Goal: Task Accomplishment & Management: Complete application form

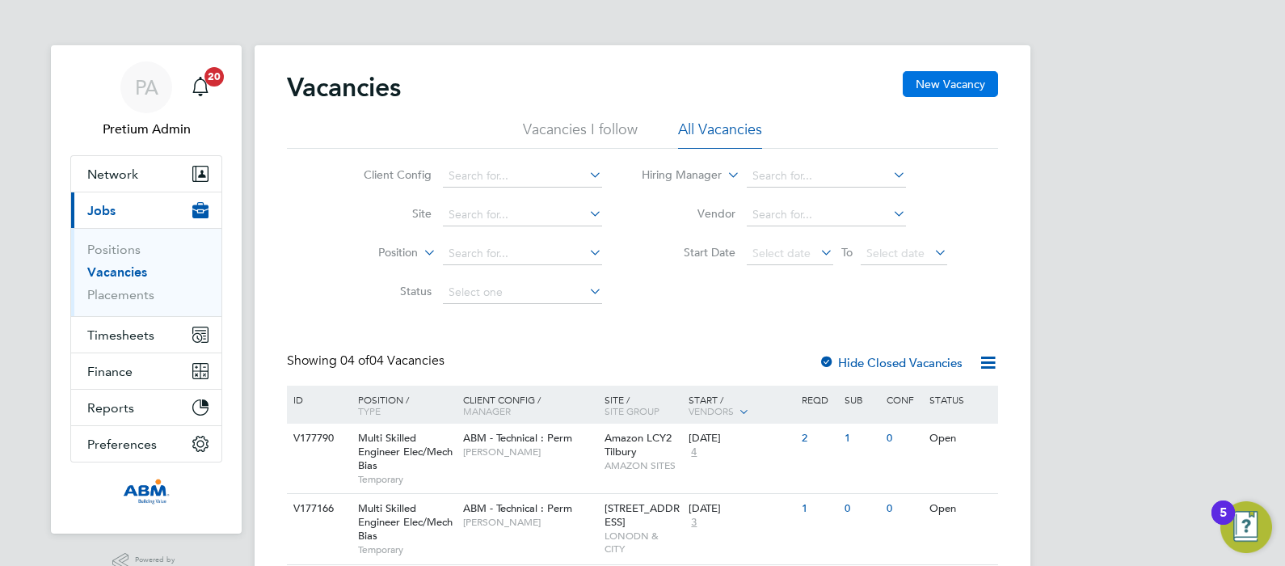
click at [949, 81] on button "New Vacancy" at bounding box center [949, 84] width 95 height 26
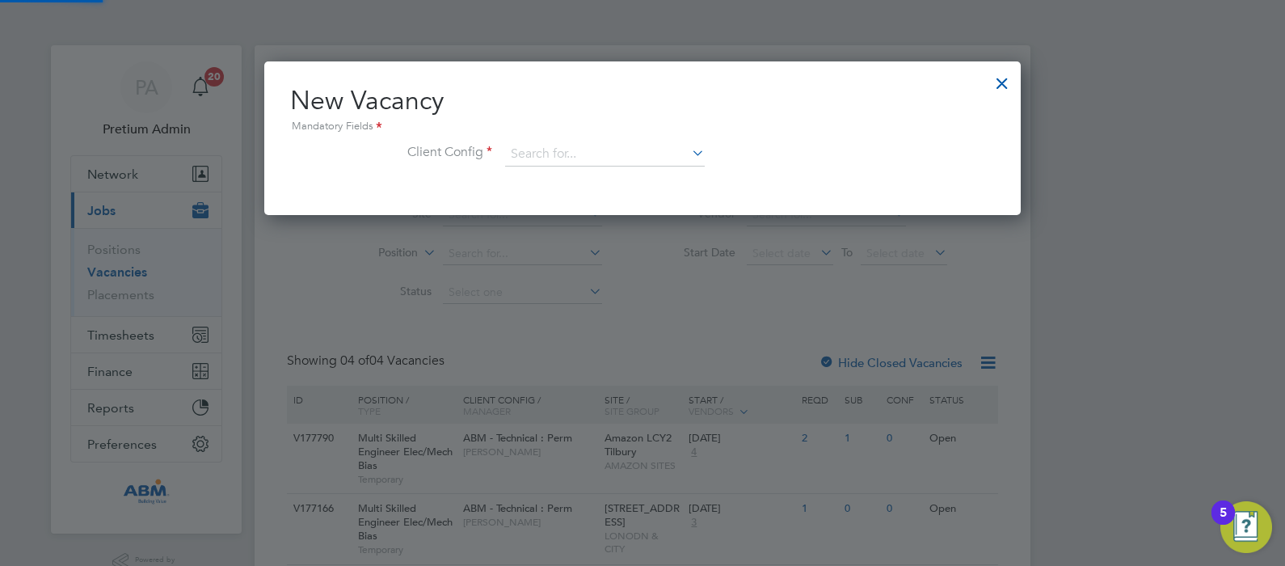
scroll to position [154, 757]
click at [532, 152] on input at bounding box center [605, 154] width 200 height 24
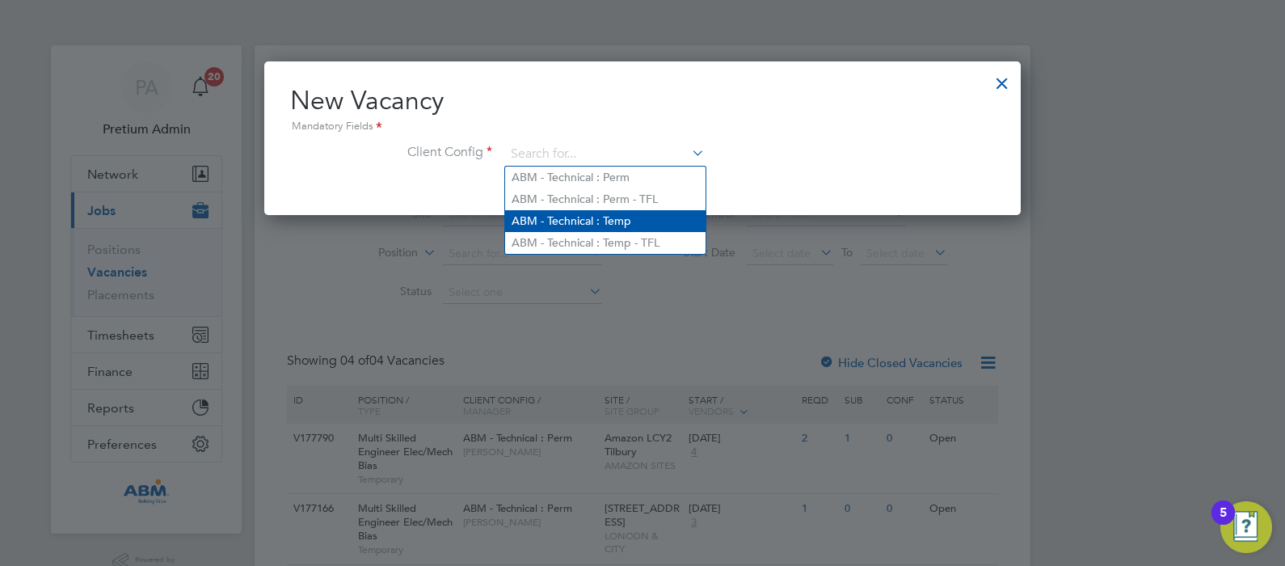
click at [594, 213] on li "ABM - Technical : Temp" at bounding box center [605, 221] width 200 height 22
type input "ABM - Technical : Temp"
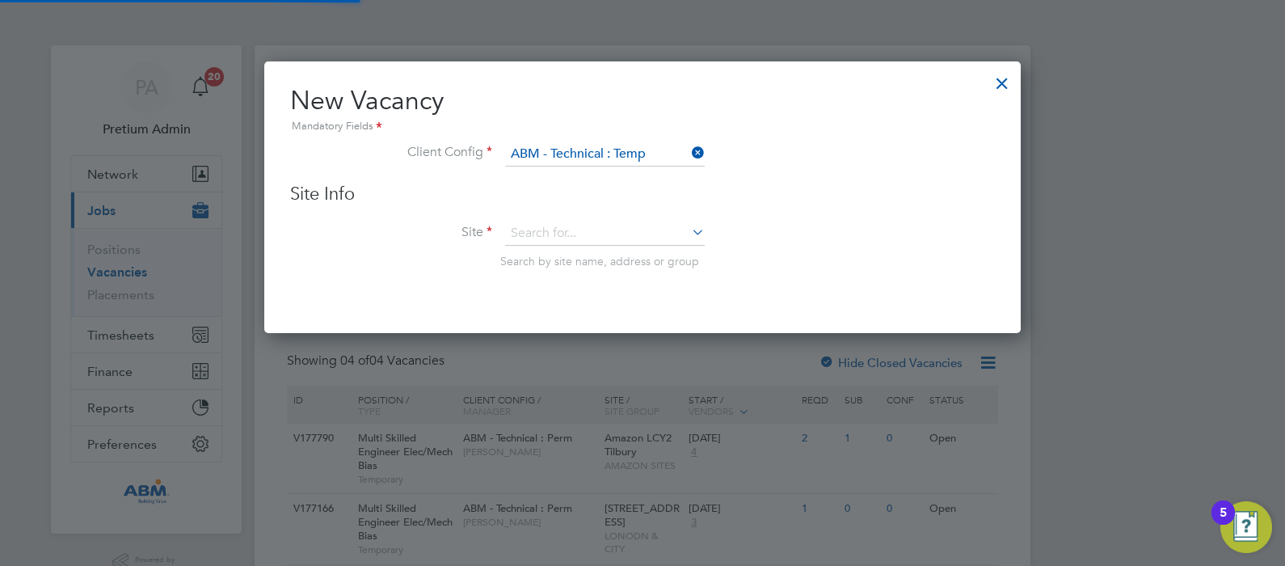
scroll to position [271, 757]
click at [590, 232] on input at bounding box center [605, 233] width 200 height 24
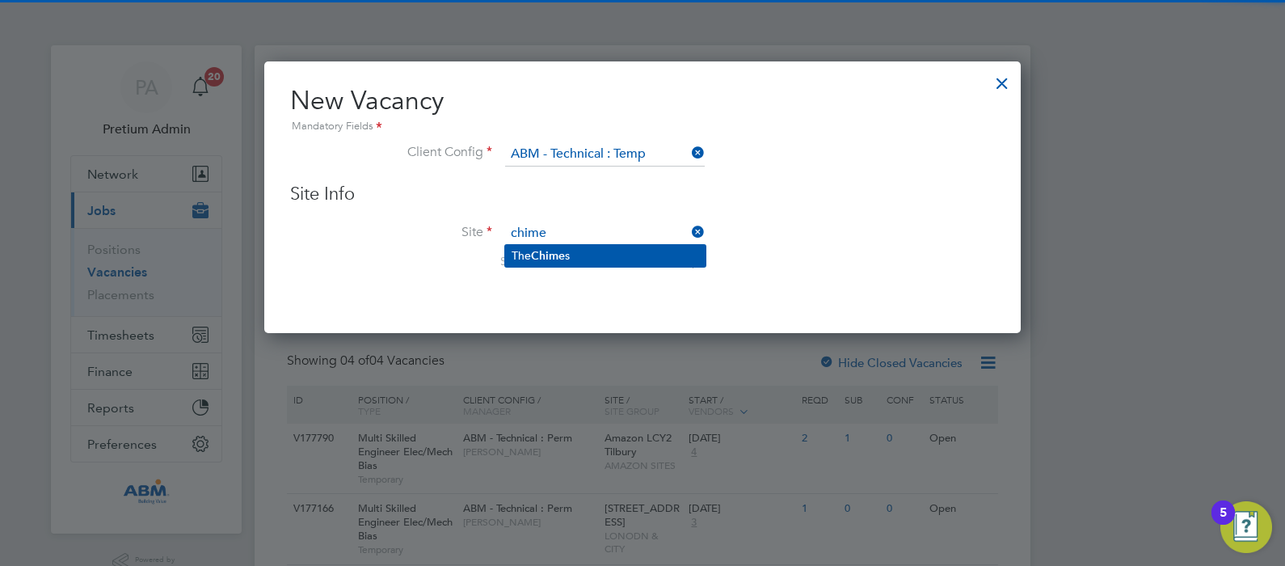
click at [590, 262] on li "The Chime s" at bounding box center [605, 256] width 200 height 22
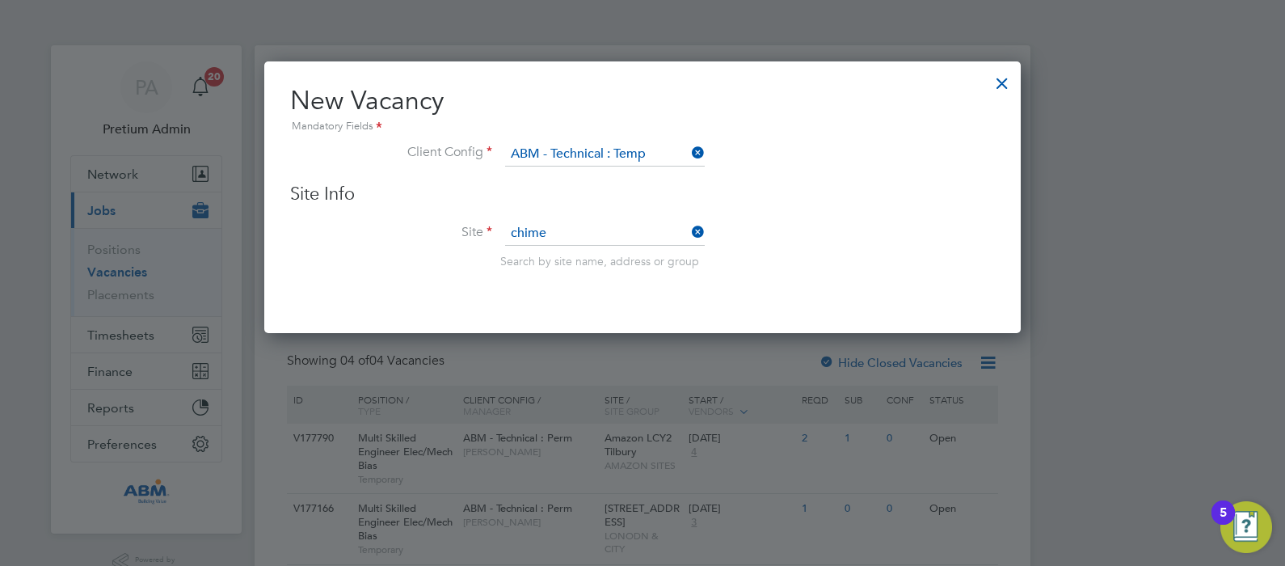
type input "The Chimes"
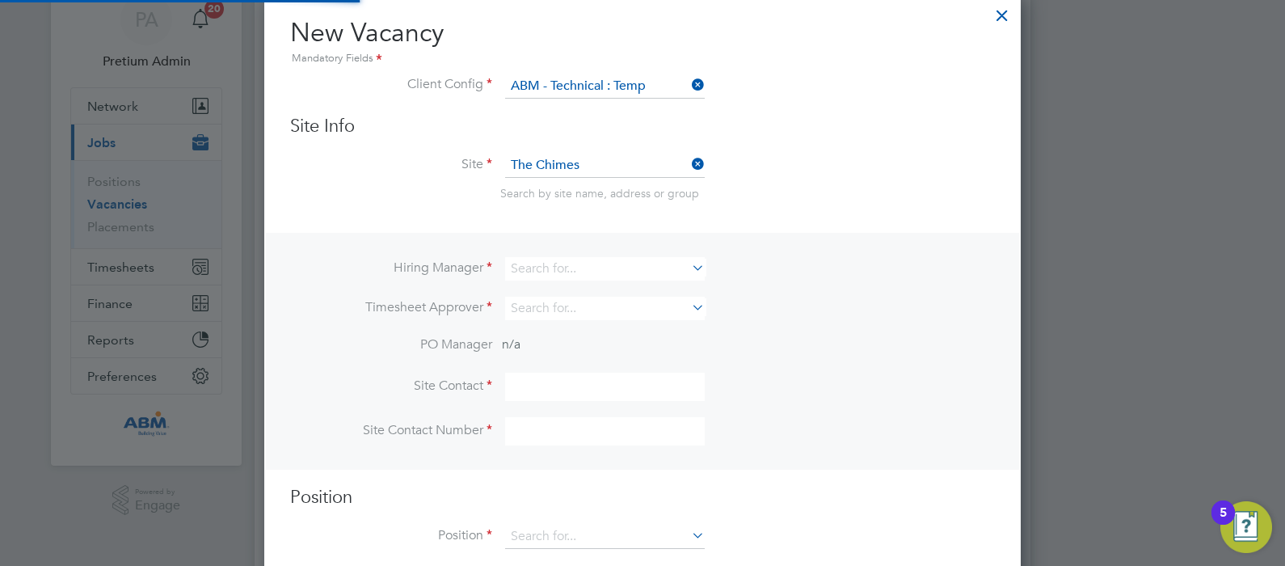
scroll to position [80, 0]
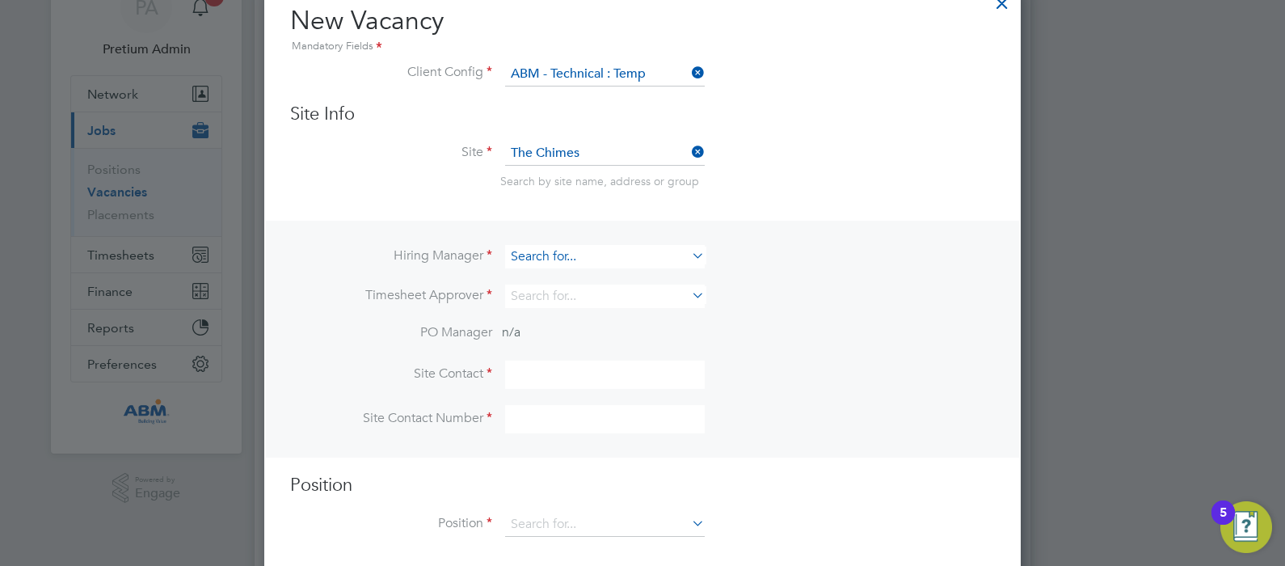
click at [553, 249] on input at bounding box center [605, 256] width 200 height 23
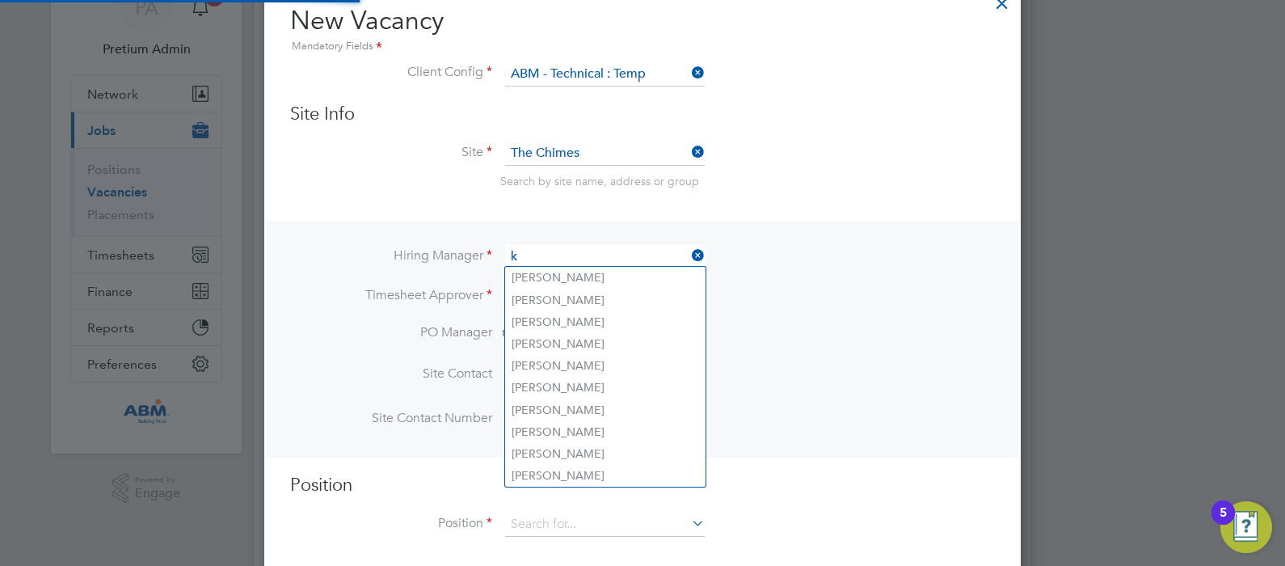
scroll to position [602, 757]
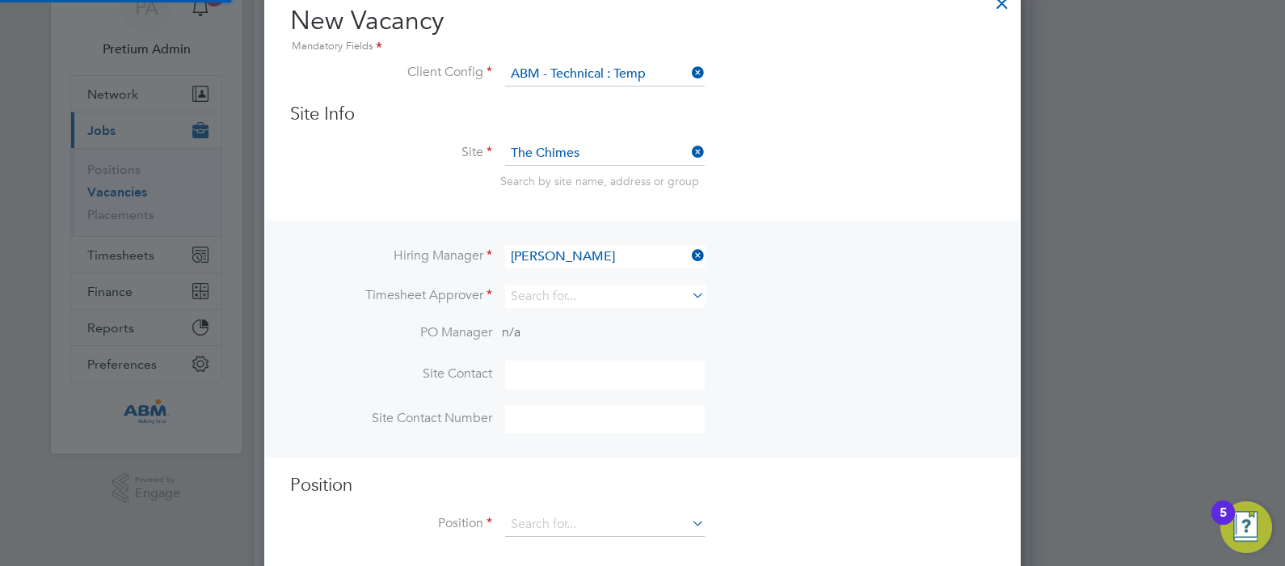
click at [586, 275] on li "[PERSON_NAME]" at bounding box center [605, 278] width 200 height 22
type input "[PERSON_NAME]"
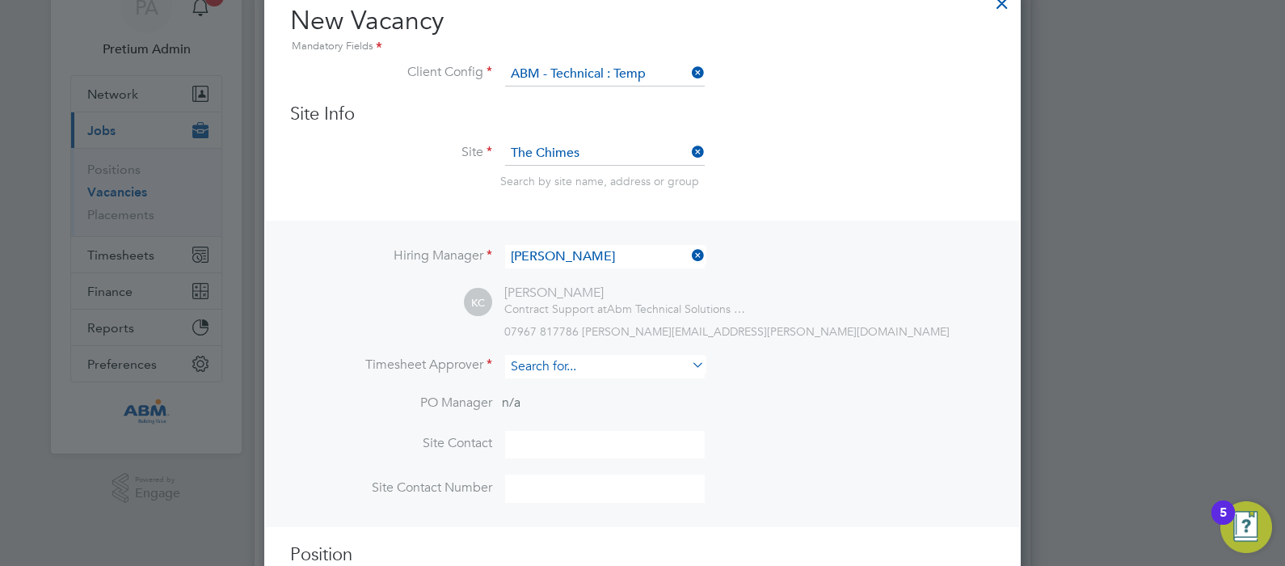
click at [578, 367] on input at bounding box center [605, 366] width 200 height 23
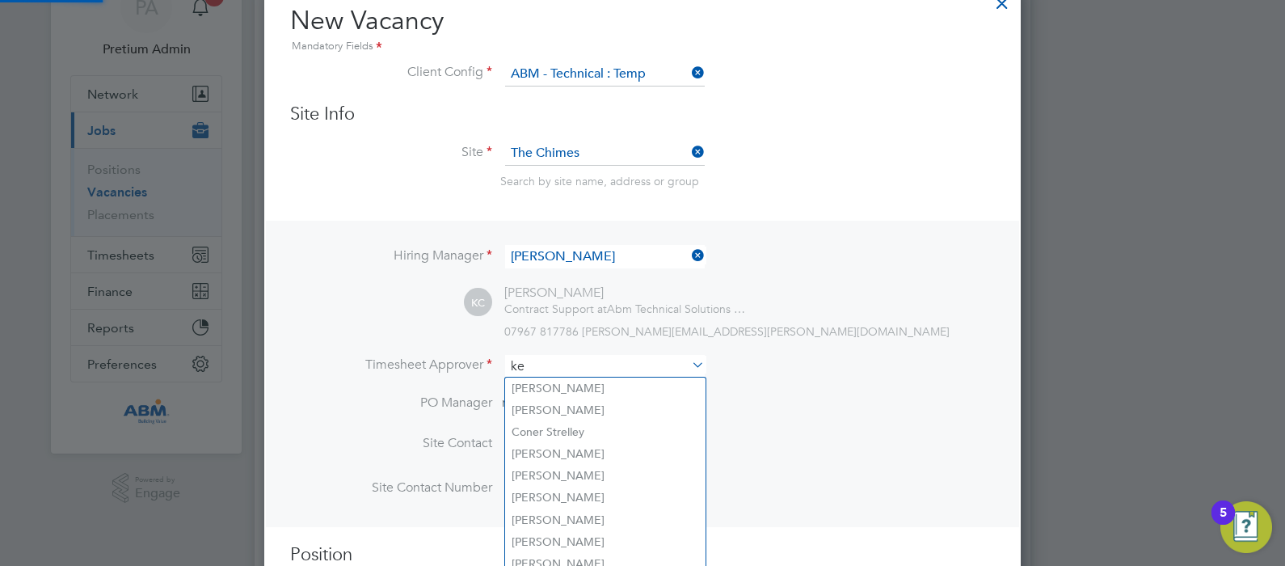
scroll to position [7, 8]
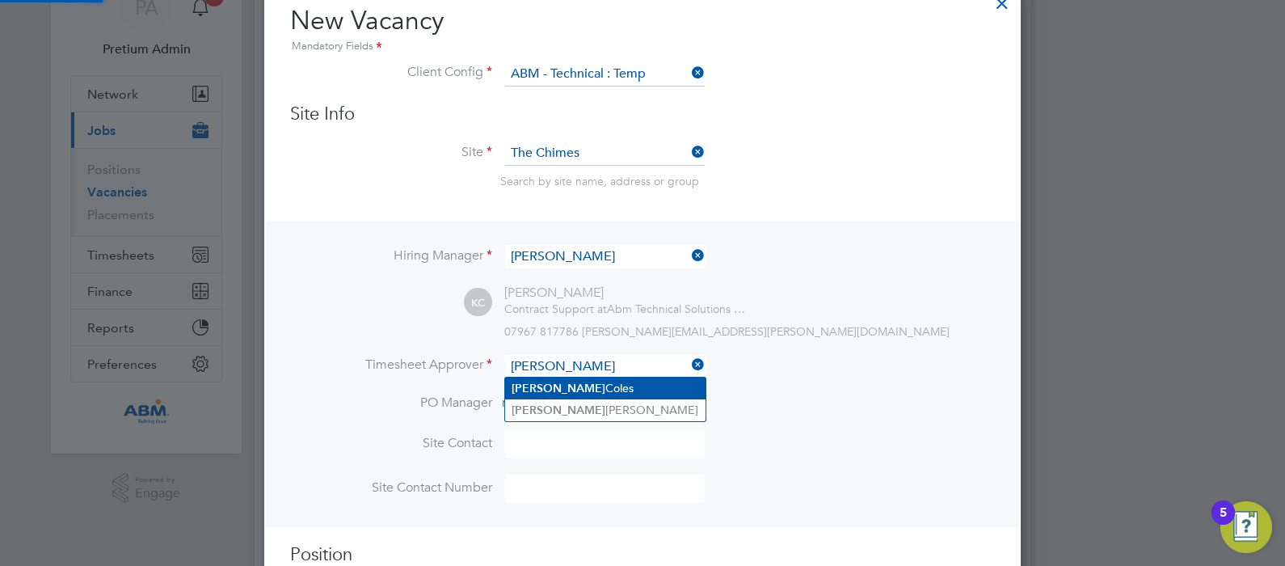
click at [592, 388] on li "[PERSON_NAME]" at bounding box center [605, 388] width 200 height 22
type input "[PERSON_NAME]"
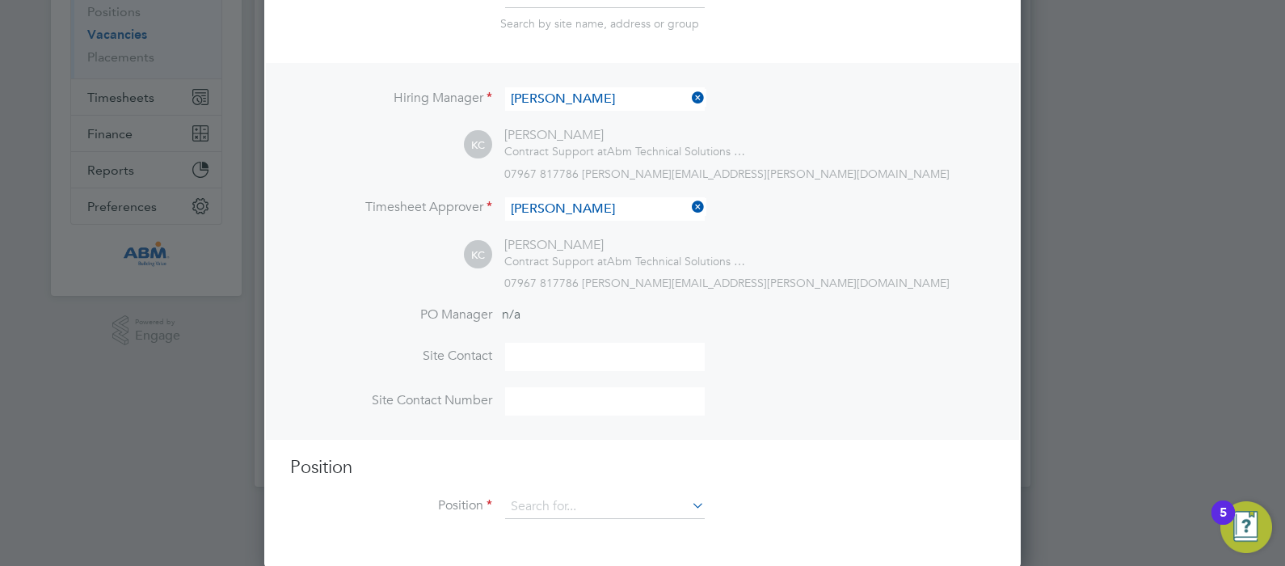
scroll to position [238, 0]
click at [567, 500] on input at bounding box center [605, 506] width 200 height 24
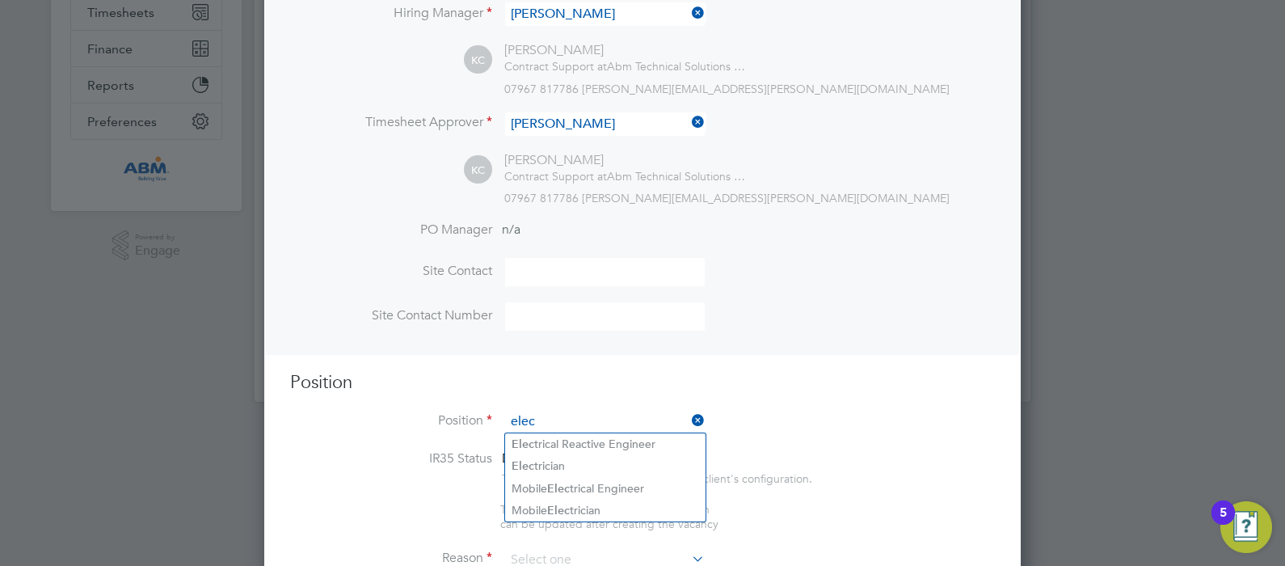
scroll to position [333, 0]
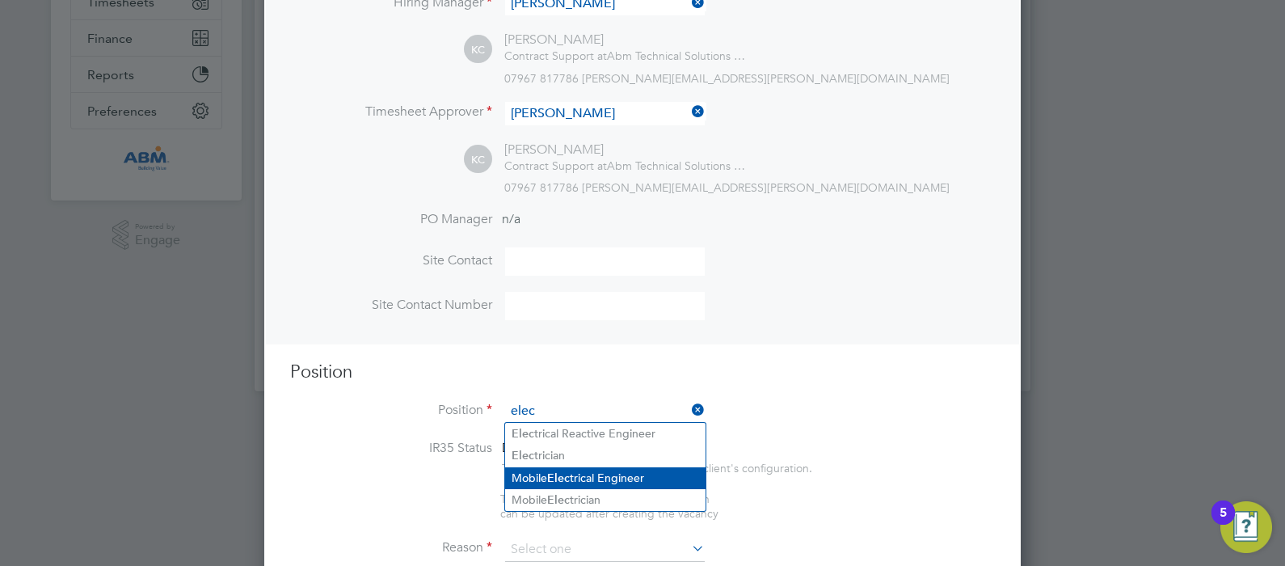
click at [641, 474] on li "Mobile Elec trical Engineer" at bounding box center [605, 478] width 200 height 22
type input "Mobile Electrical Engineer"
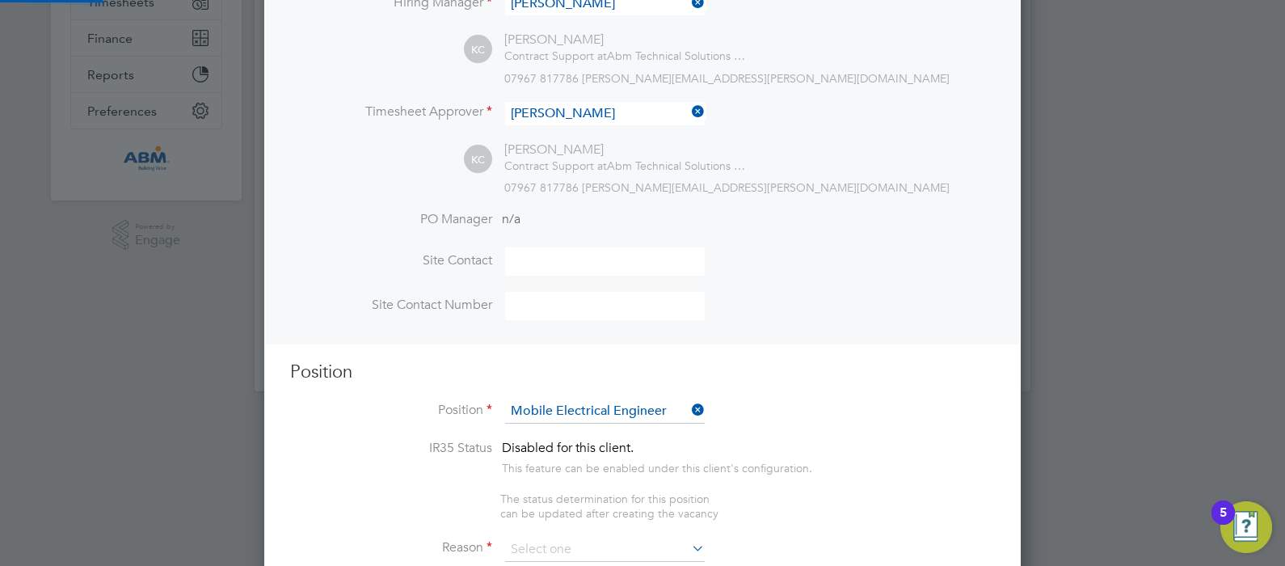
type textarea "**L** **I** **D** **S AMETCONS ADI ELITSED** D eiu tempor incididu utl et dolor…"
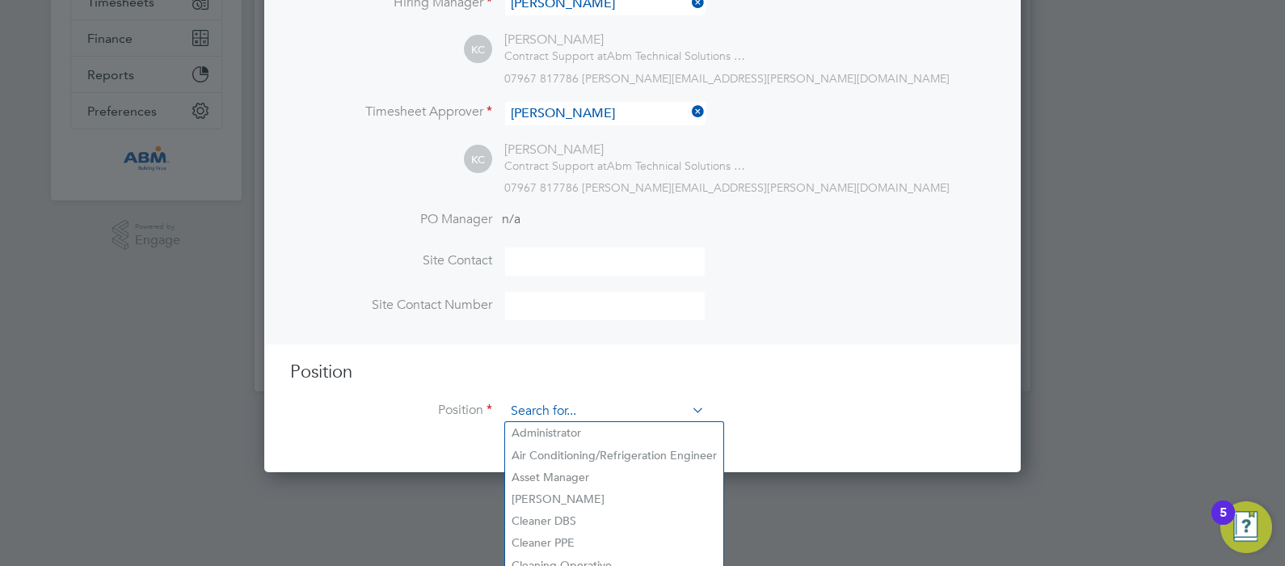
click at [574, 409] on input at bounding box center [605, 411] width 200 height 24
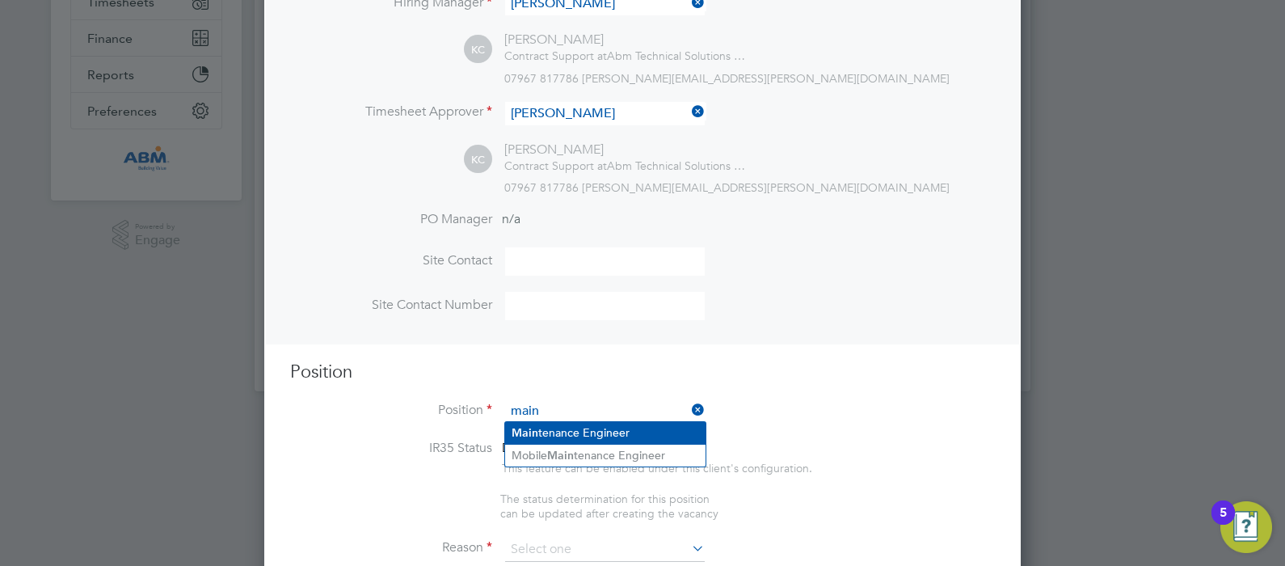
click at [606, 432] on li "Main tenance Engineer" at bounding box center [605, 433] width 200 height 22
type input "Maintenance Engineer"
type textarea "• Must be qualified in either Electrical City & Guilds Level 3 and 18th Edition…"
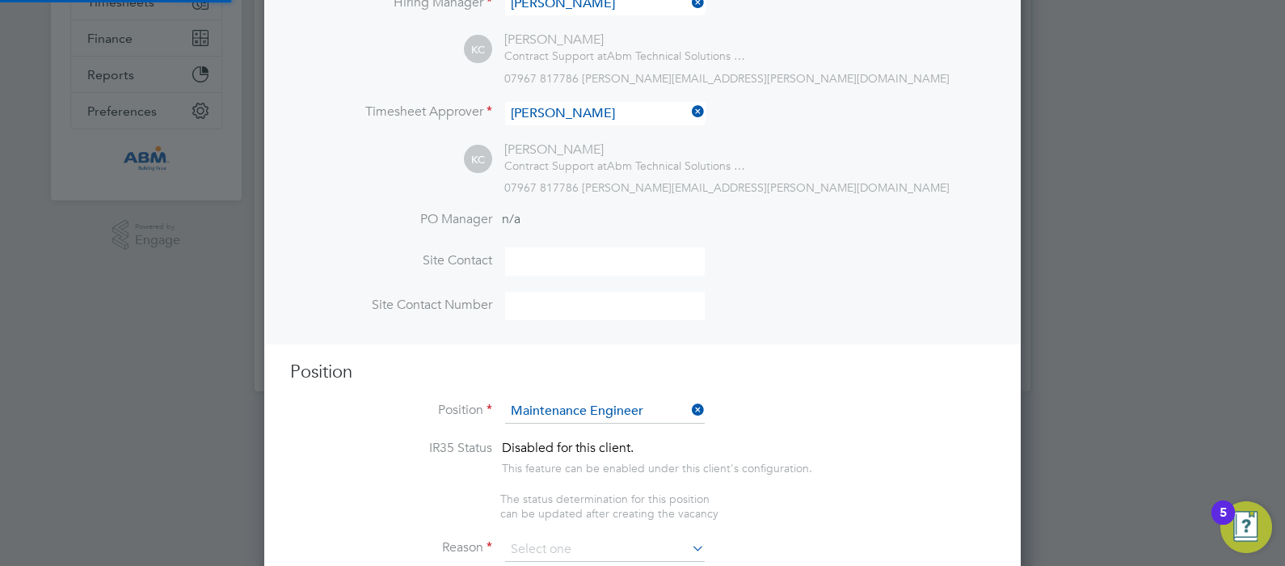
scroll to position [0, 0]
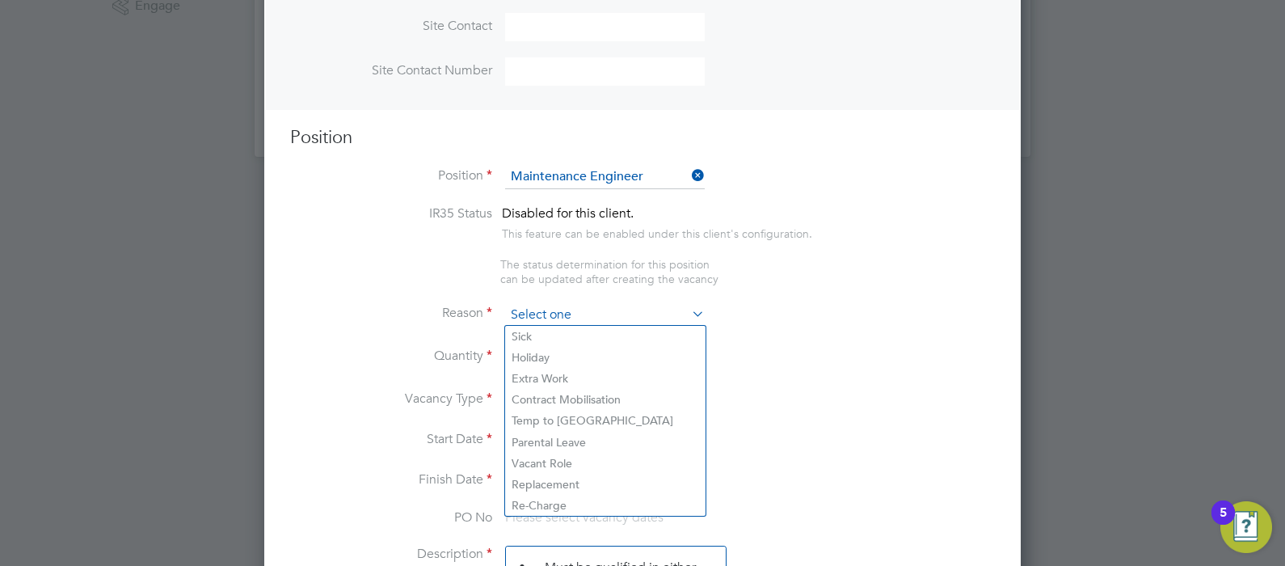
click at [595, 307] on input at bounding box center [605, 315] width 200 height 24
click at [584, 355] on li "Holiday" at bounding box center [605, 357] width 200 height 21
type input "Holiday"
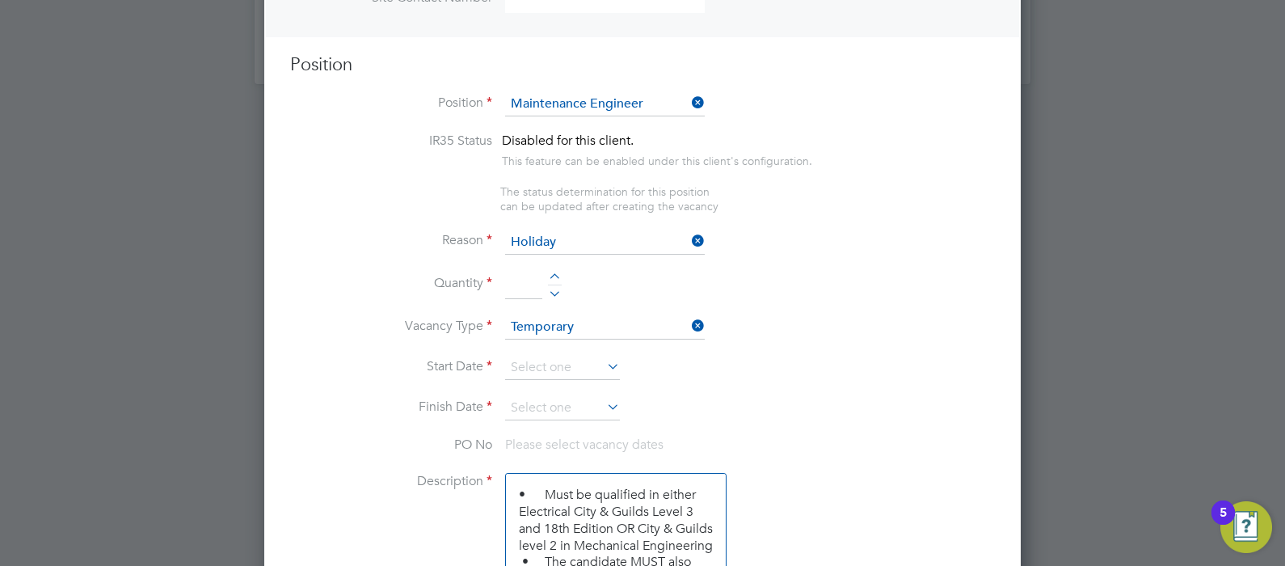
click at [517, 284] on input at bounding box center [523, 285] width 37 height 29
type input "1"
click at [583, 364] on input at bounding box center [562, 367] width 115 height 24
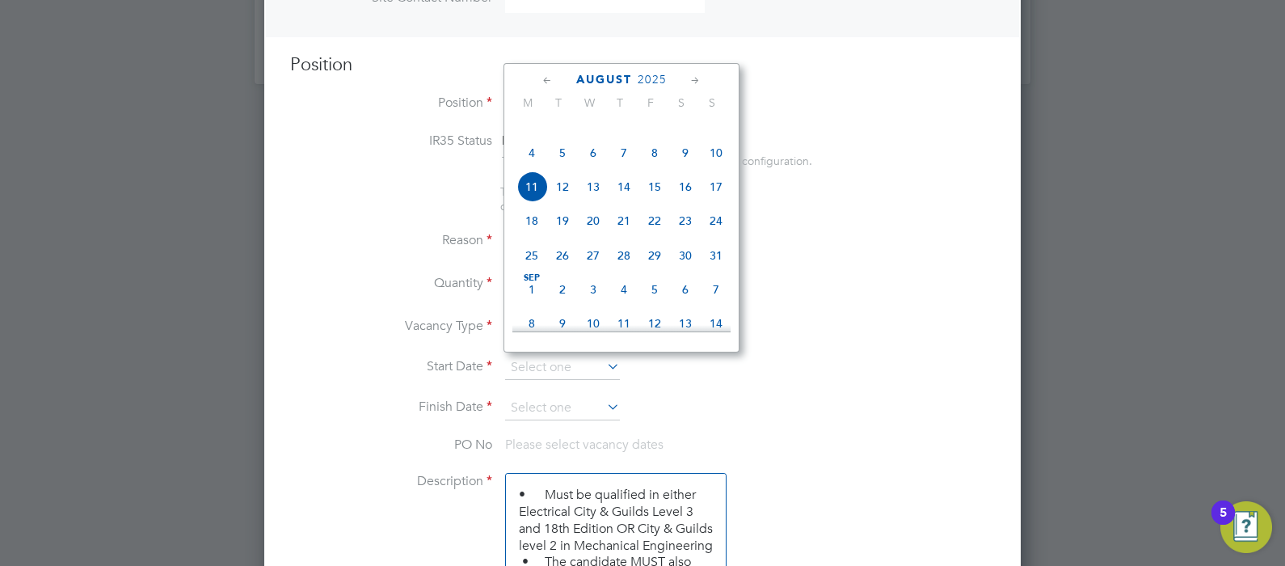
click at [529, 202] on span "11" at bounding box center [531, 186] width 31 height 31
type input "[DATE]"
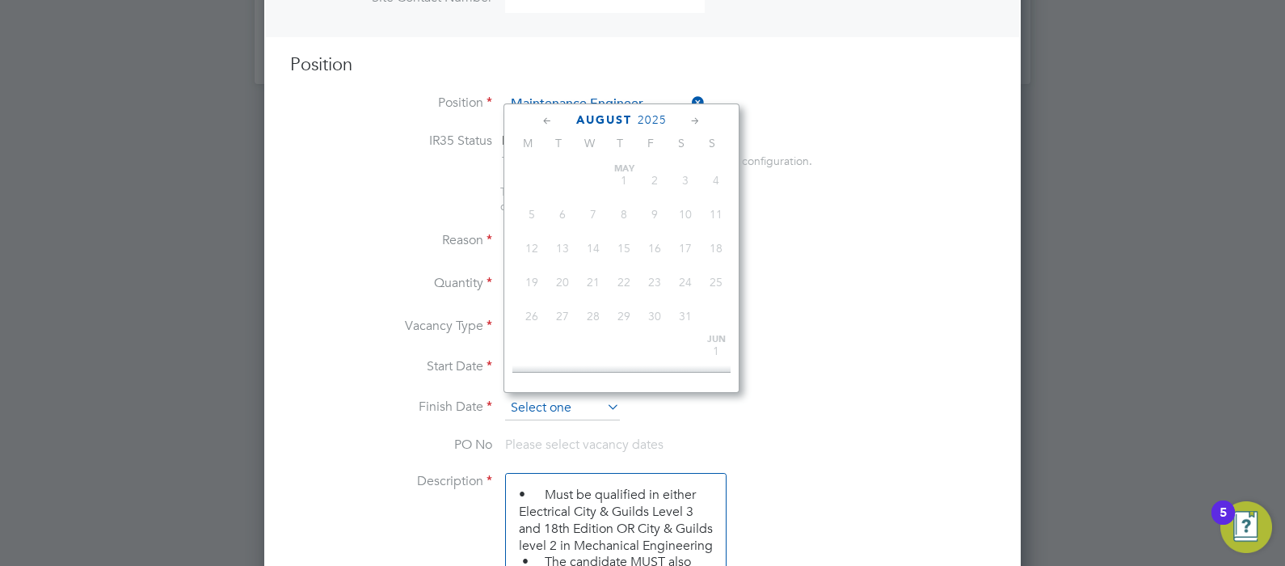
click at [557, 400] on input at bounding box center [562, 408] width 115 height 24
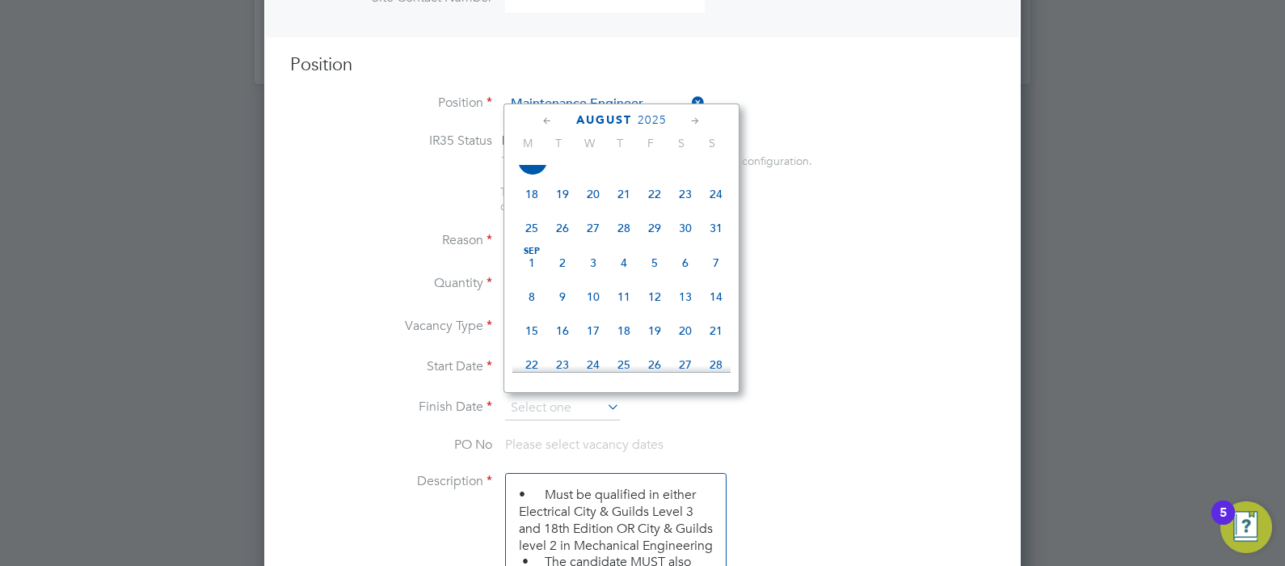
click at [719, 239] on span "31" at bounding box center [715, 227] width 31 height 31
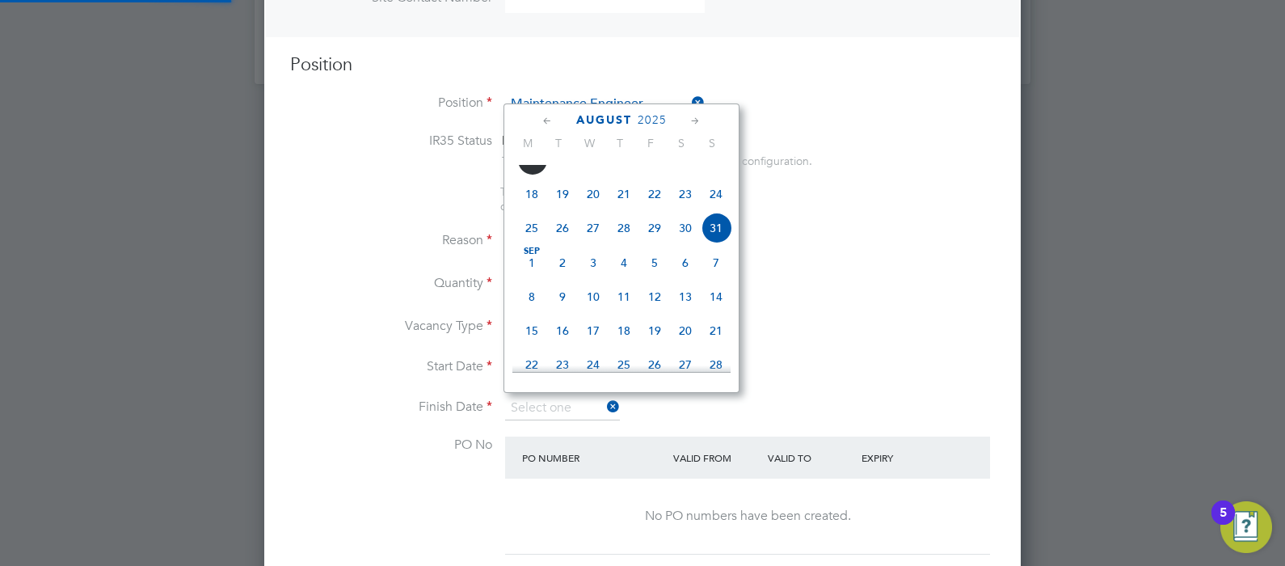
type input "[DATE]"
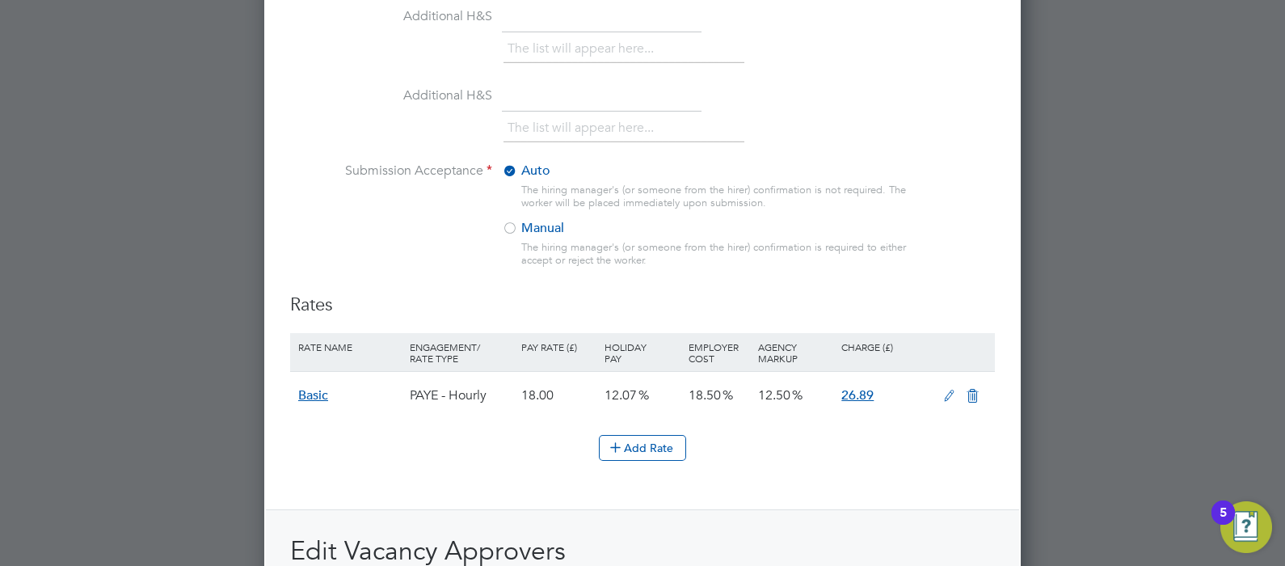
click at [949, 389] on icon at bounding box center [949, 395] width 20 height 13
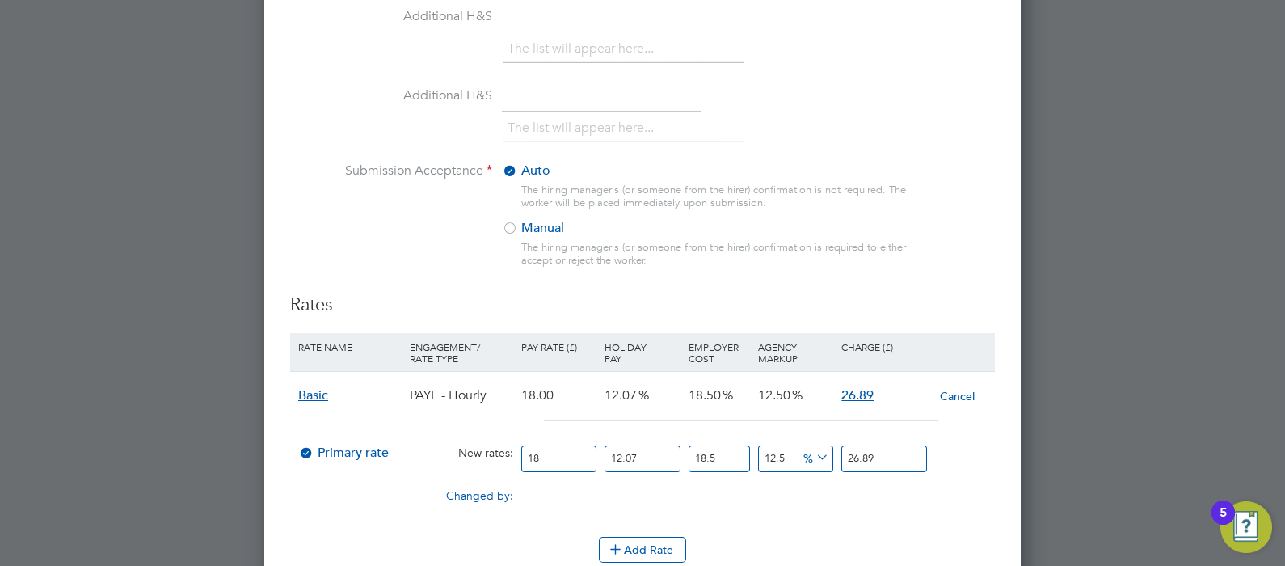
drag, startPoint x: 544, startPoint y: 449, endPoint x: 397, endPoint y: 488, distance: 151.3
click at [397, 488] on div "Basic PAYE - Hourly 18.00 12.07 18.50 12.50 26.89 Cancel Primary rate New rates…" at bounding box center [642, 445] width 705 height 149
type input "1"
type input "1.4940331875"
type input "2"
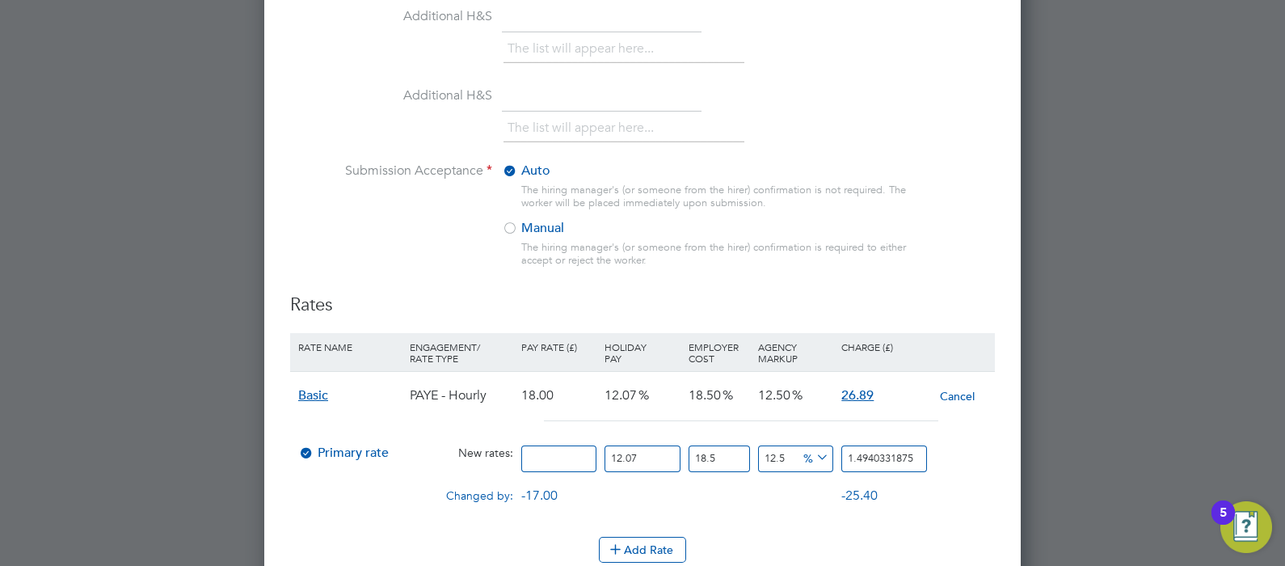
type input "2.988066375"
type input "21"
type input "31.3746969375"
type input "21"
click at [713, 232] on div "Auto The hiring manager's (or someone from the hirer) confirmation is not requi…" at bounding box center [708, 219] width 412 height 115
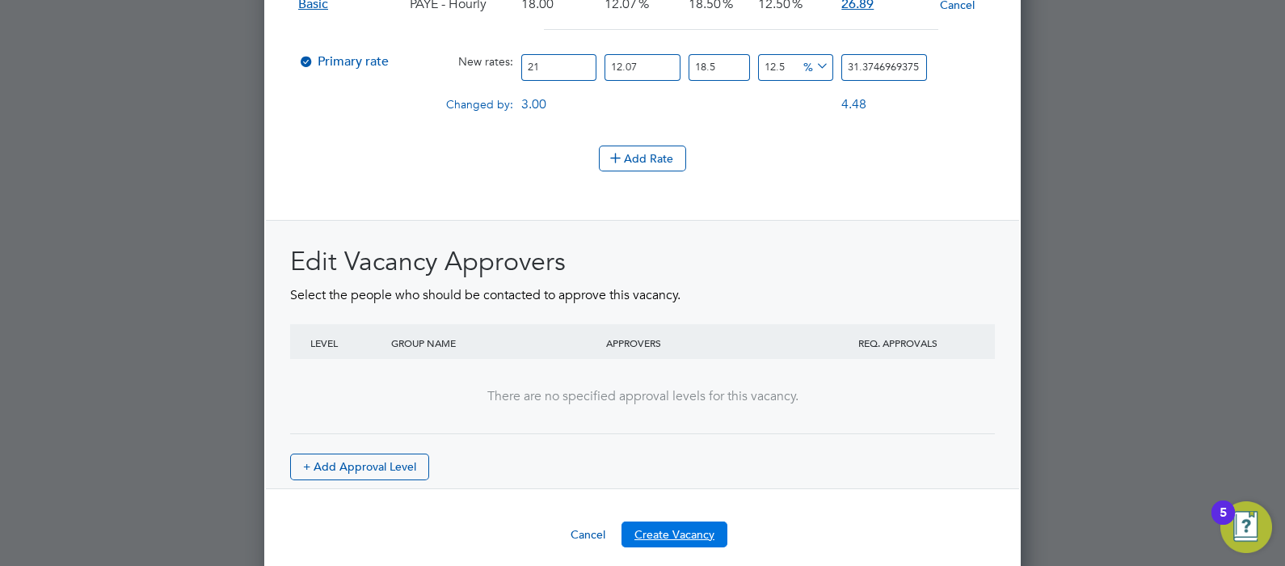
click at [669, 521] on button "Create Vacancy" at bounding box center [674, 534] width 106 height 26
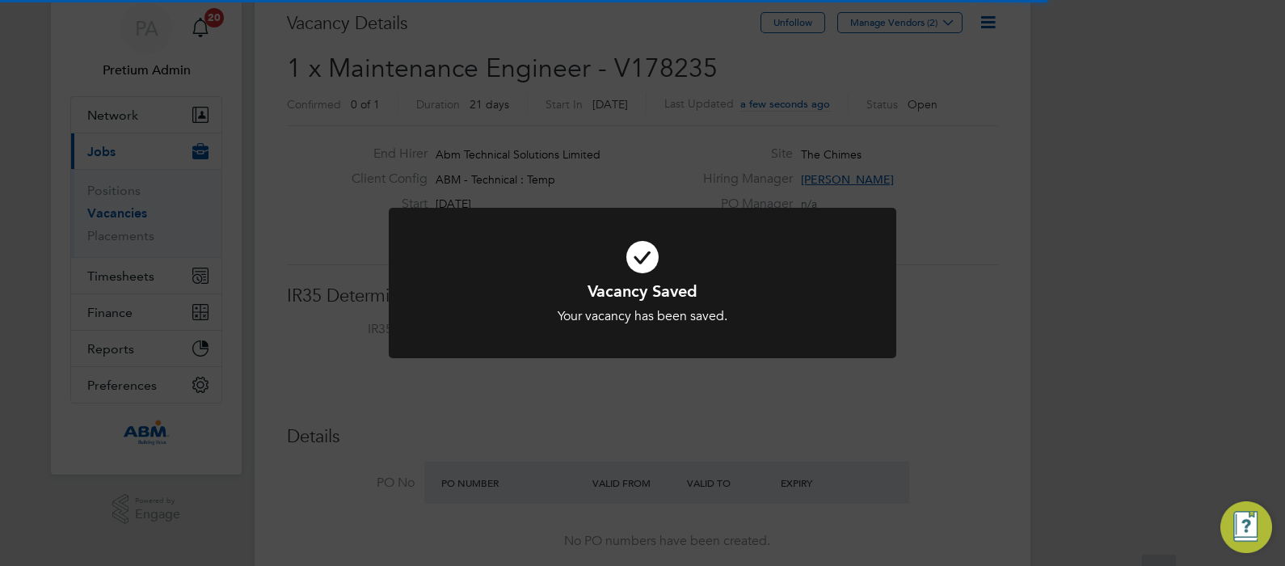
click at [814, 109] on div "Vacancy Saved Your vacancy has been saved. Cancel Okay" at bounding box center [642, 283] width 1285 height 566
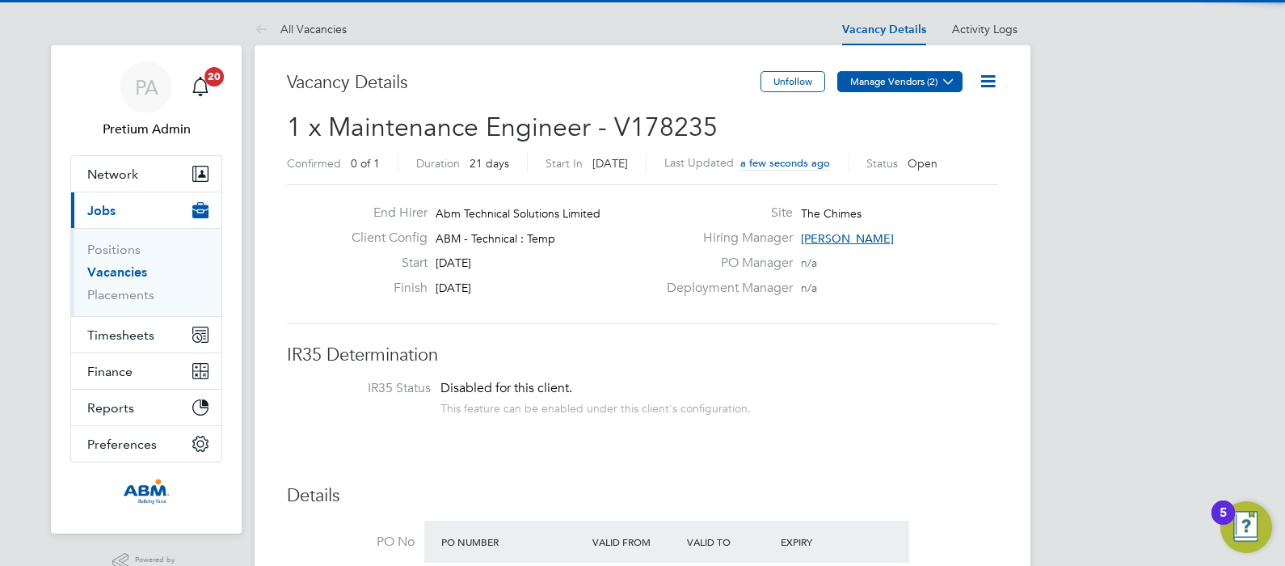
click at [891, 81] on button "Manage Vendors (2)" at bounding box center [899, 81] width 125 height 21
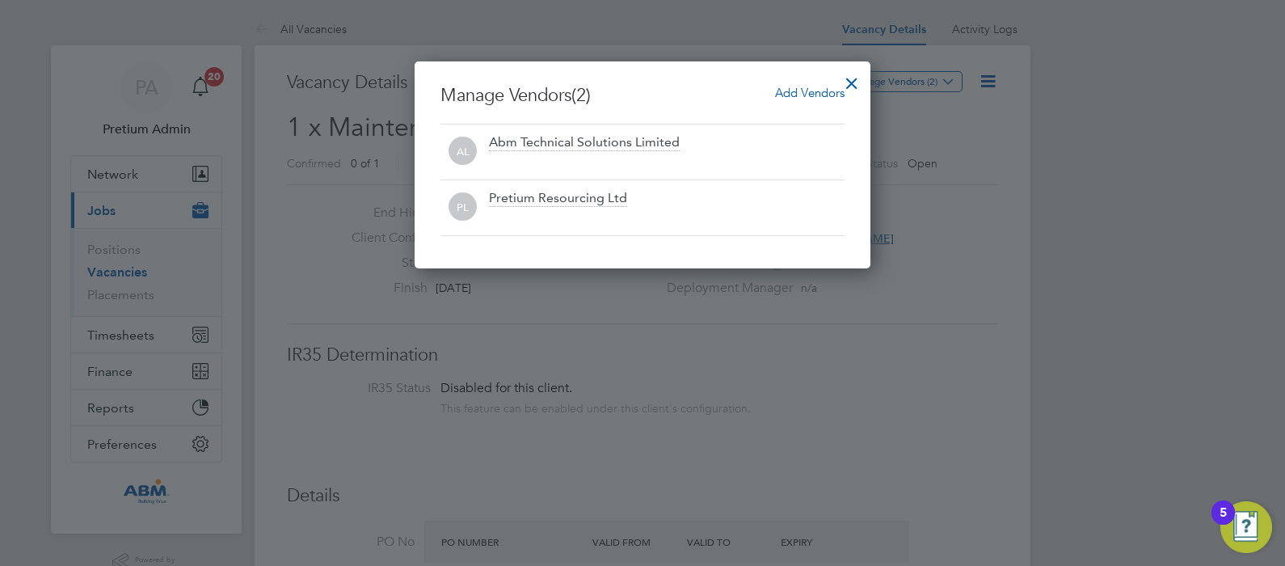
click at [814, 95] on span "Add Vendors" at bounding box center [809, 92] width 69 height 15
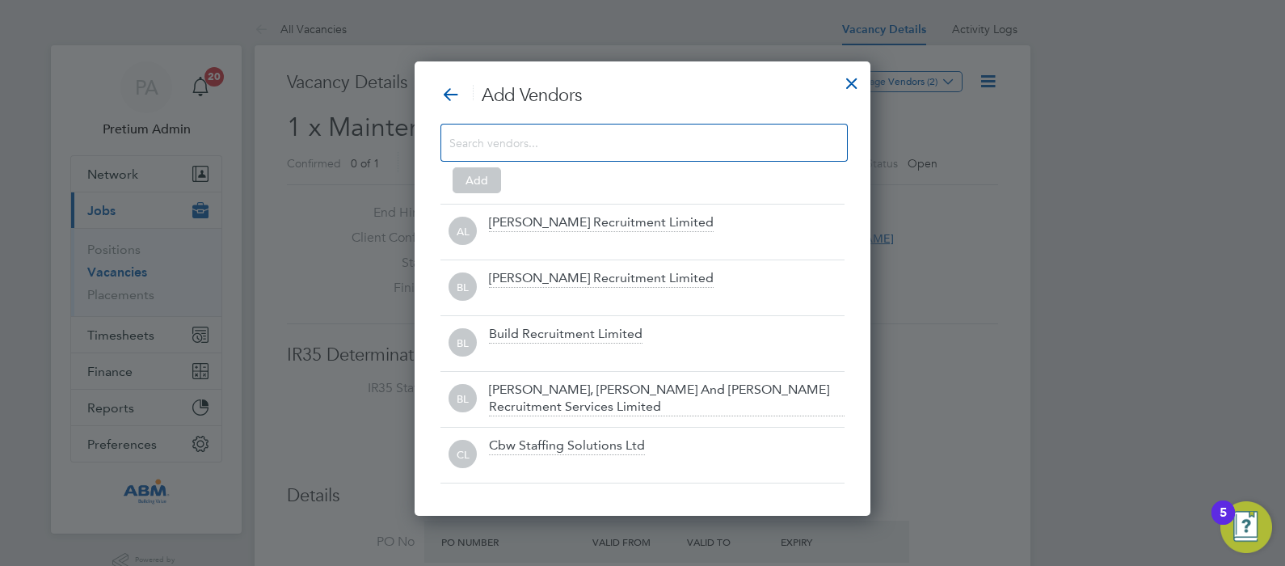
click at [577, 145] on input at bounding box center [631, 142] width 364 height 21
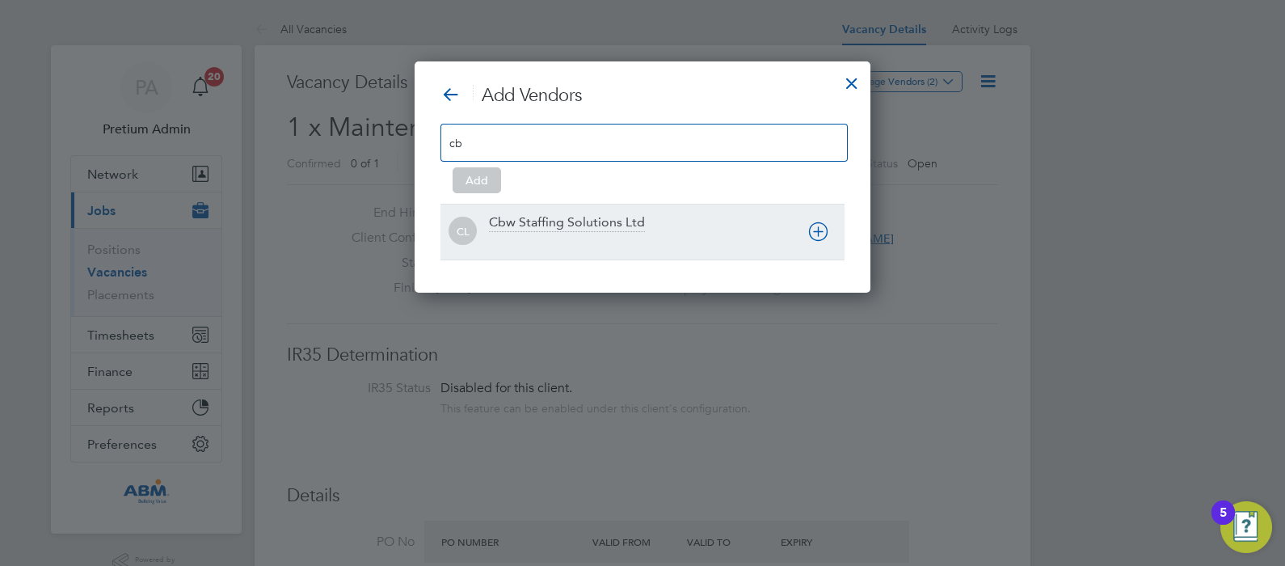
type input "cb"
click at [594, 236] on div at bounding box center [666, 242] width 355 height 16
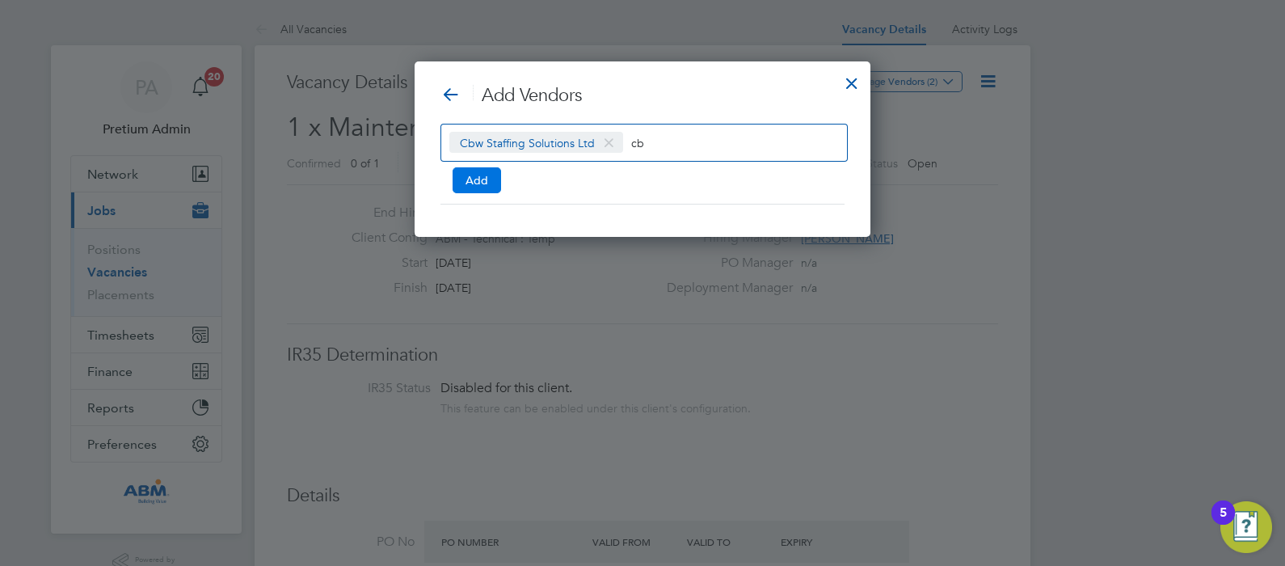
click at [474, 182] on button "Add" at bounding box center [476, 180] width 48 height 26
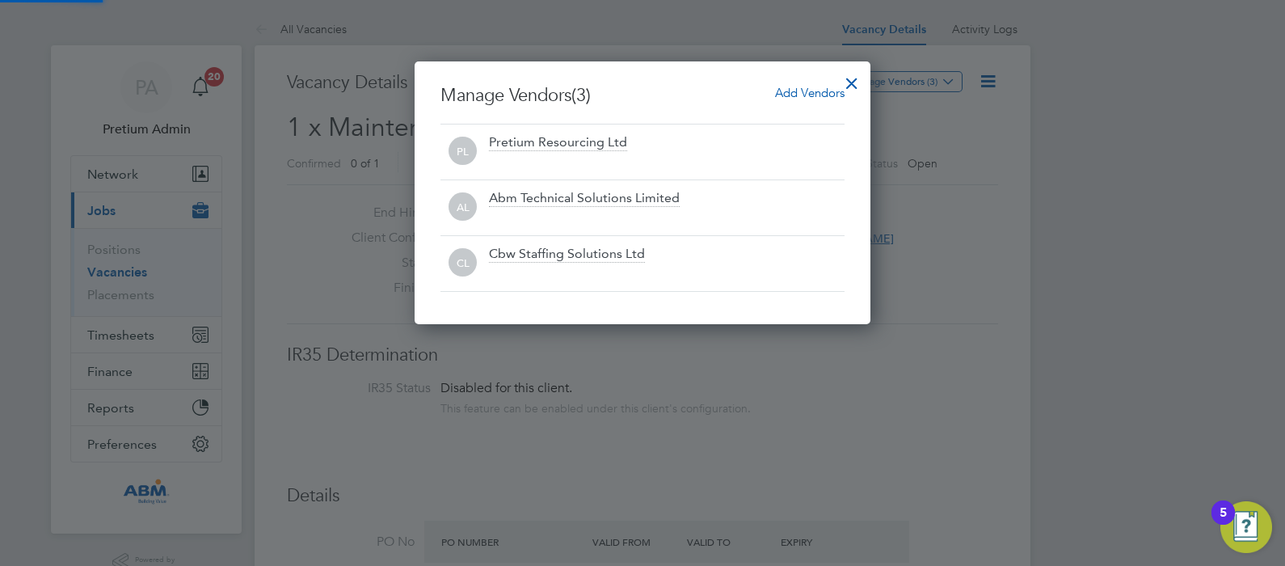
click at [857, 80] on div at bounding box center [851, 79] width 29 height 29
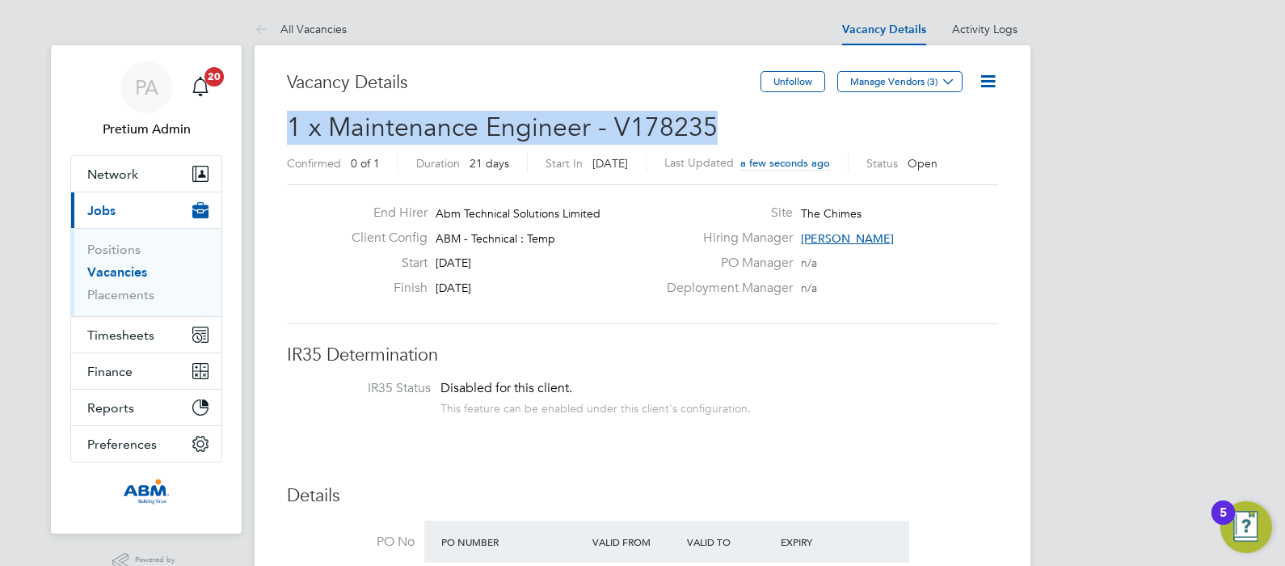
drag, startPoint x: 649, startPoint y: 130, endPoint x: 263, endPoint y: 137, distance: 386.2
copy span "1 x Maintenance Engineer - V178235"
